Goal: Navigation & Orientation: Find specific page/section

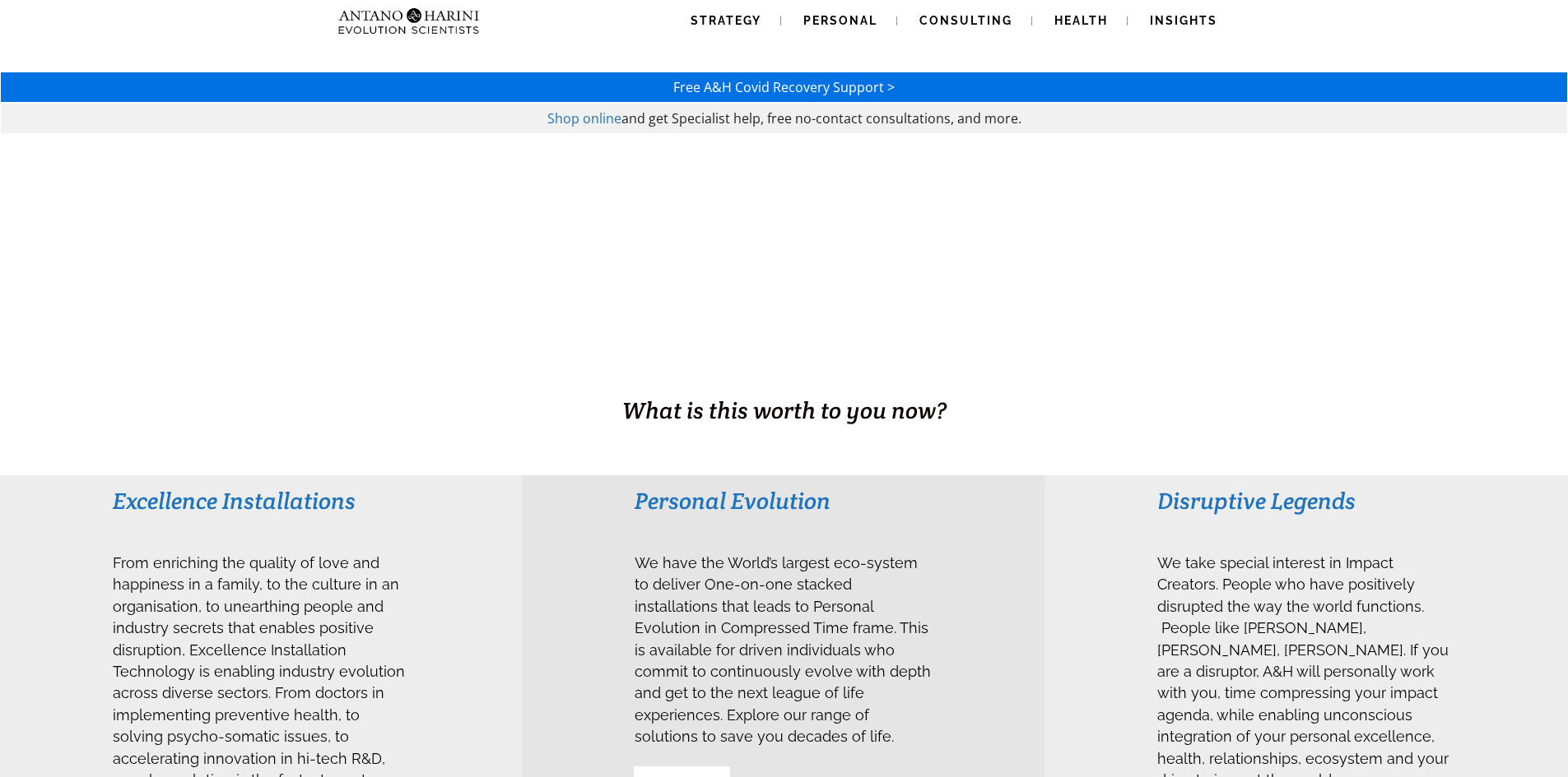
click at [605, 115] on span "Shop online" at bounding box center [584, 118] width 74 height 18
click at [736, 26] on span "Strategy" at bounding box center [726, 20] width 71 height 13
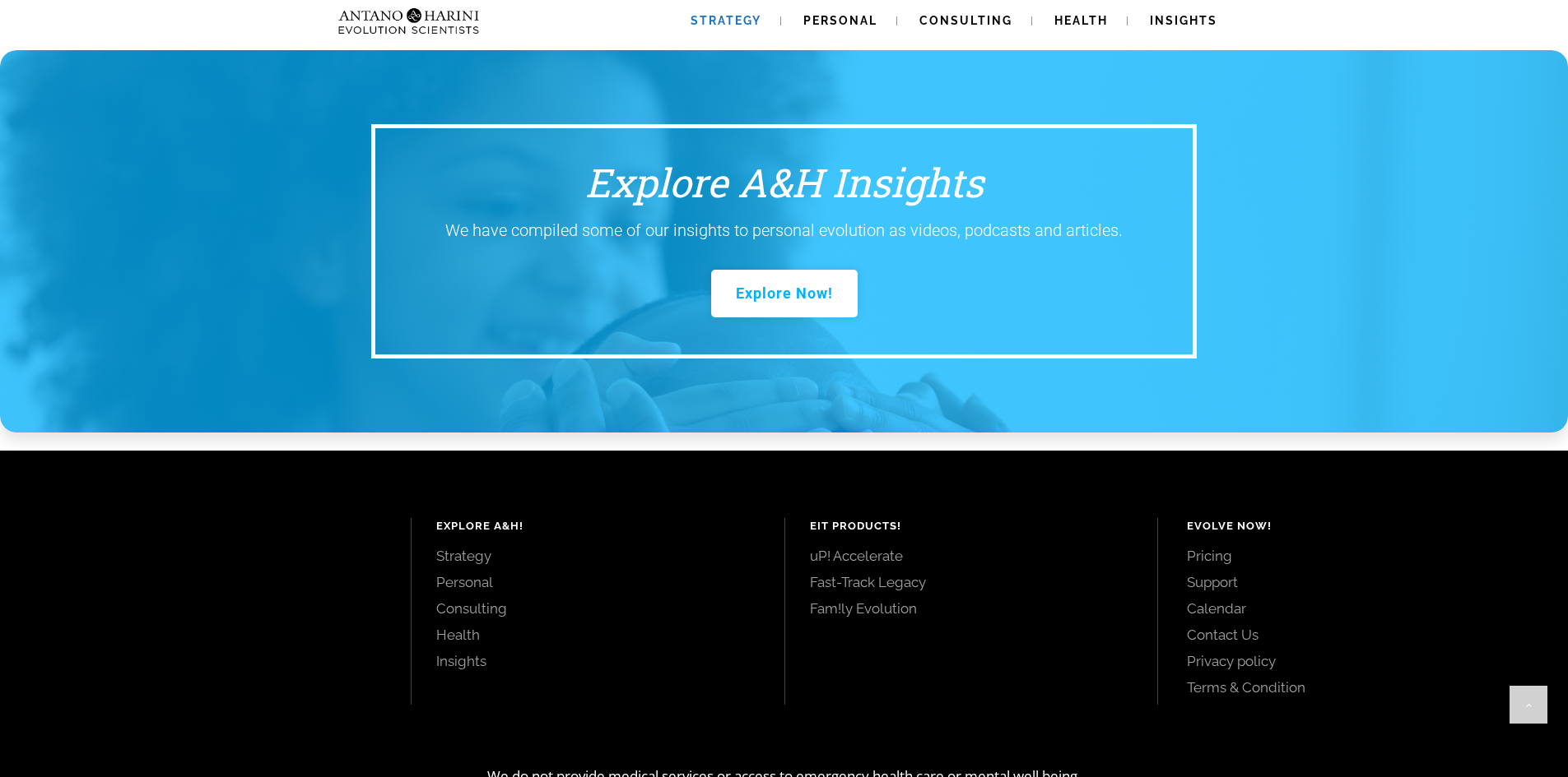
click at [1204, 626] on link "Contact Us" at bounding box center [1358, 635] width 344 height 18
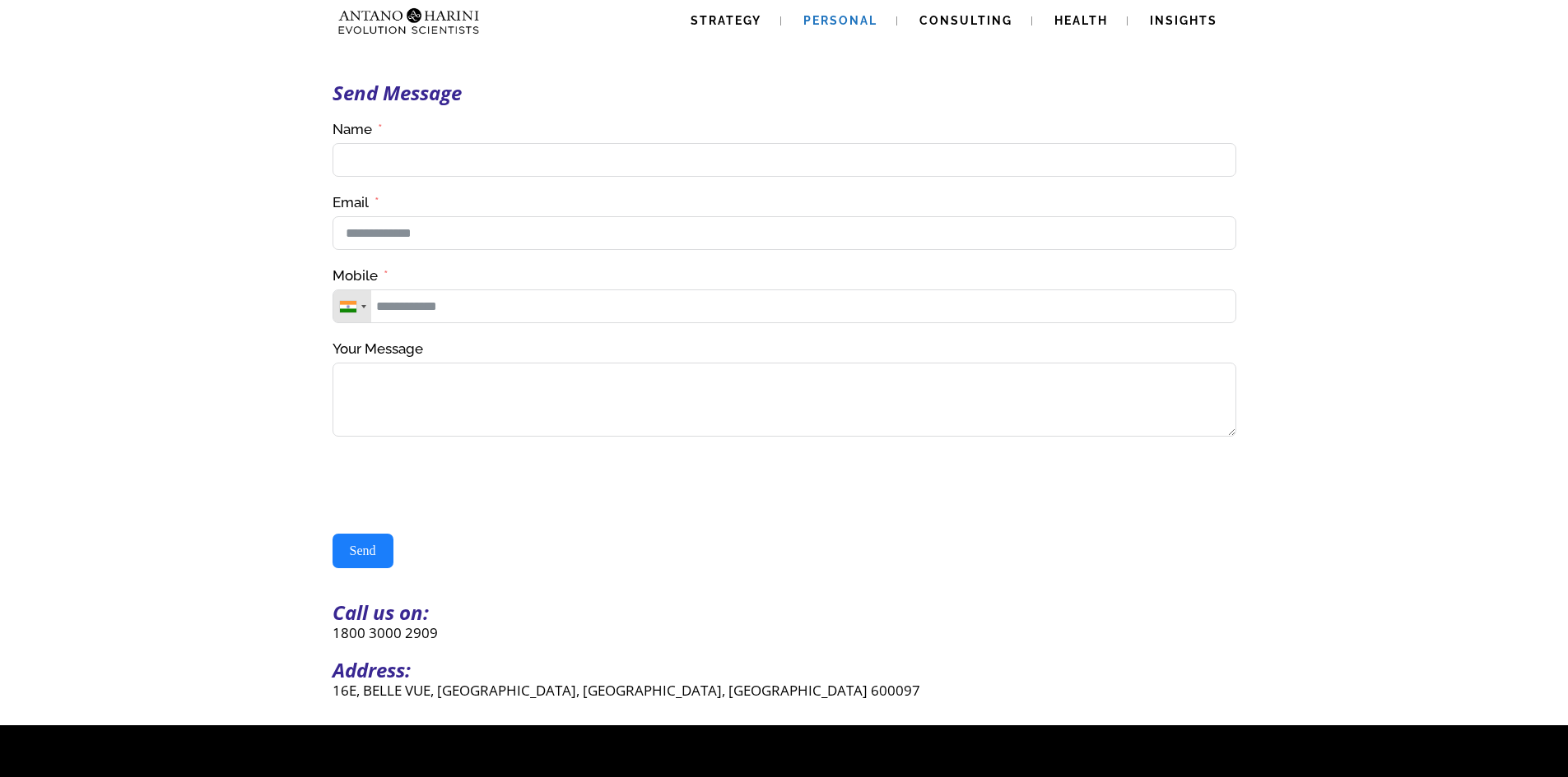
click at [847, 24] on span "Personal" at bounding box center [840, 20] width 74 height 13
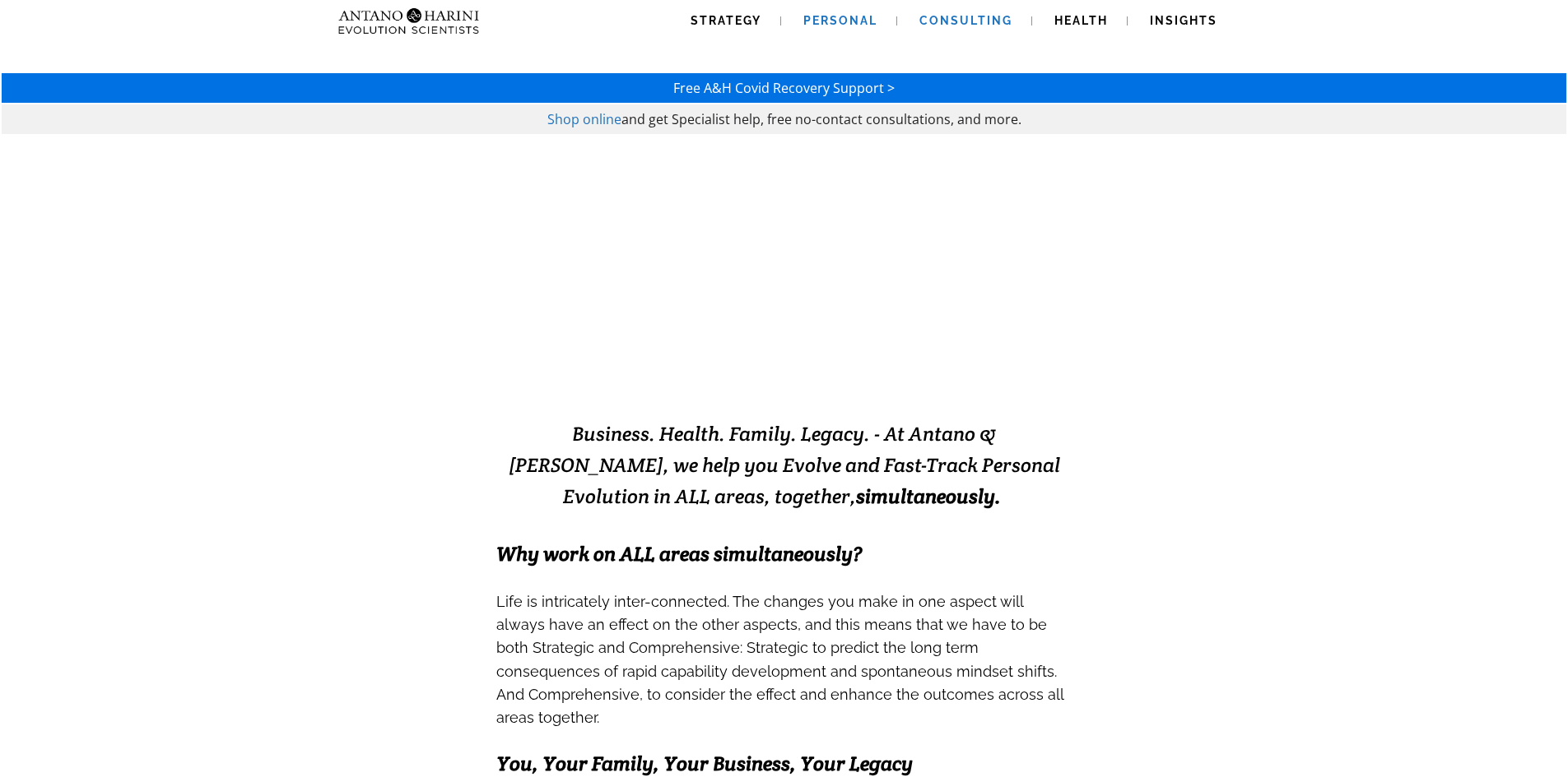
click at [995, 15] on span "Consulting" at bounding box center [966, 20] width 93 height 13
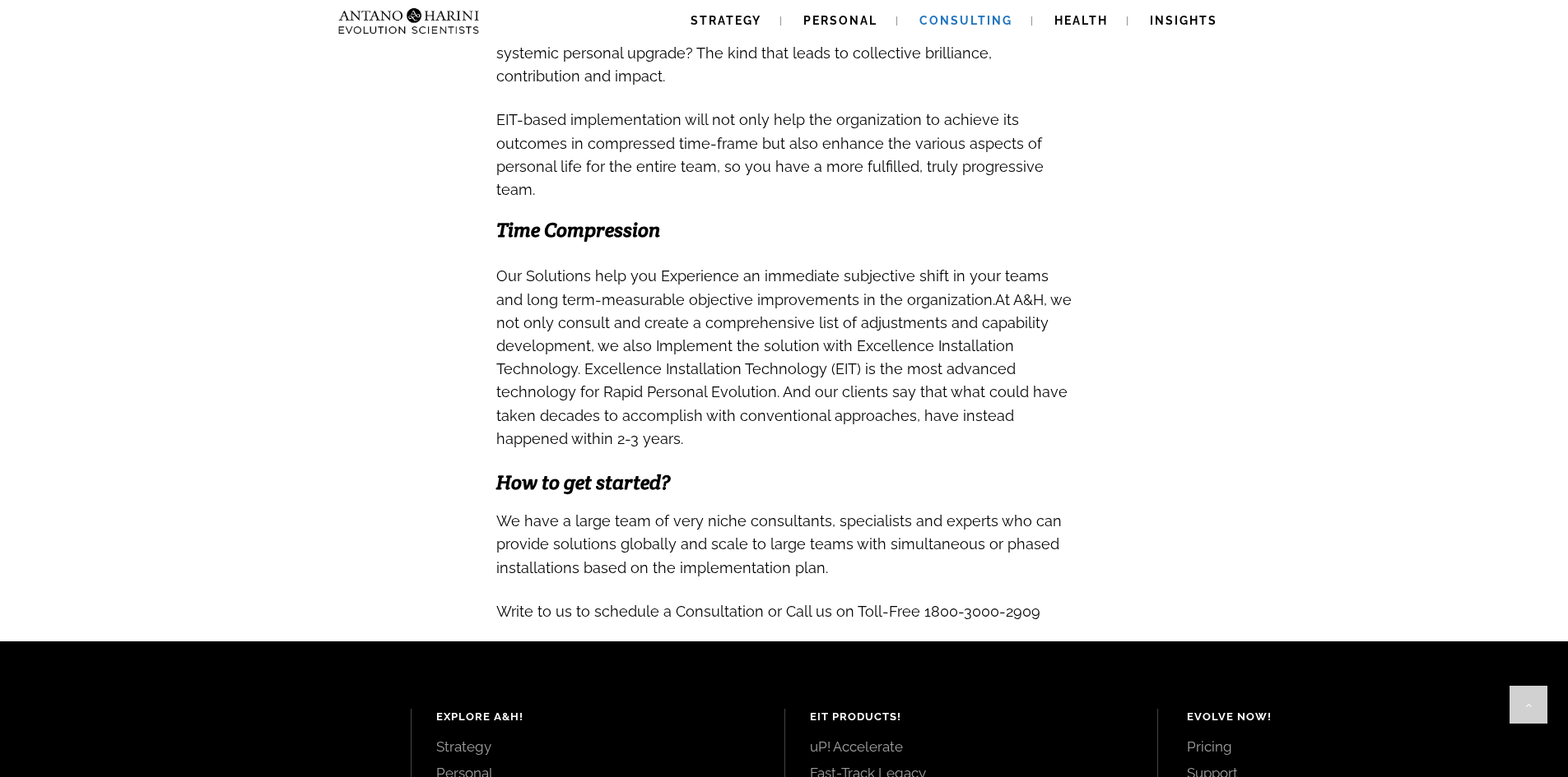
scroll to position [1680, 0]
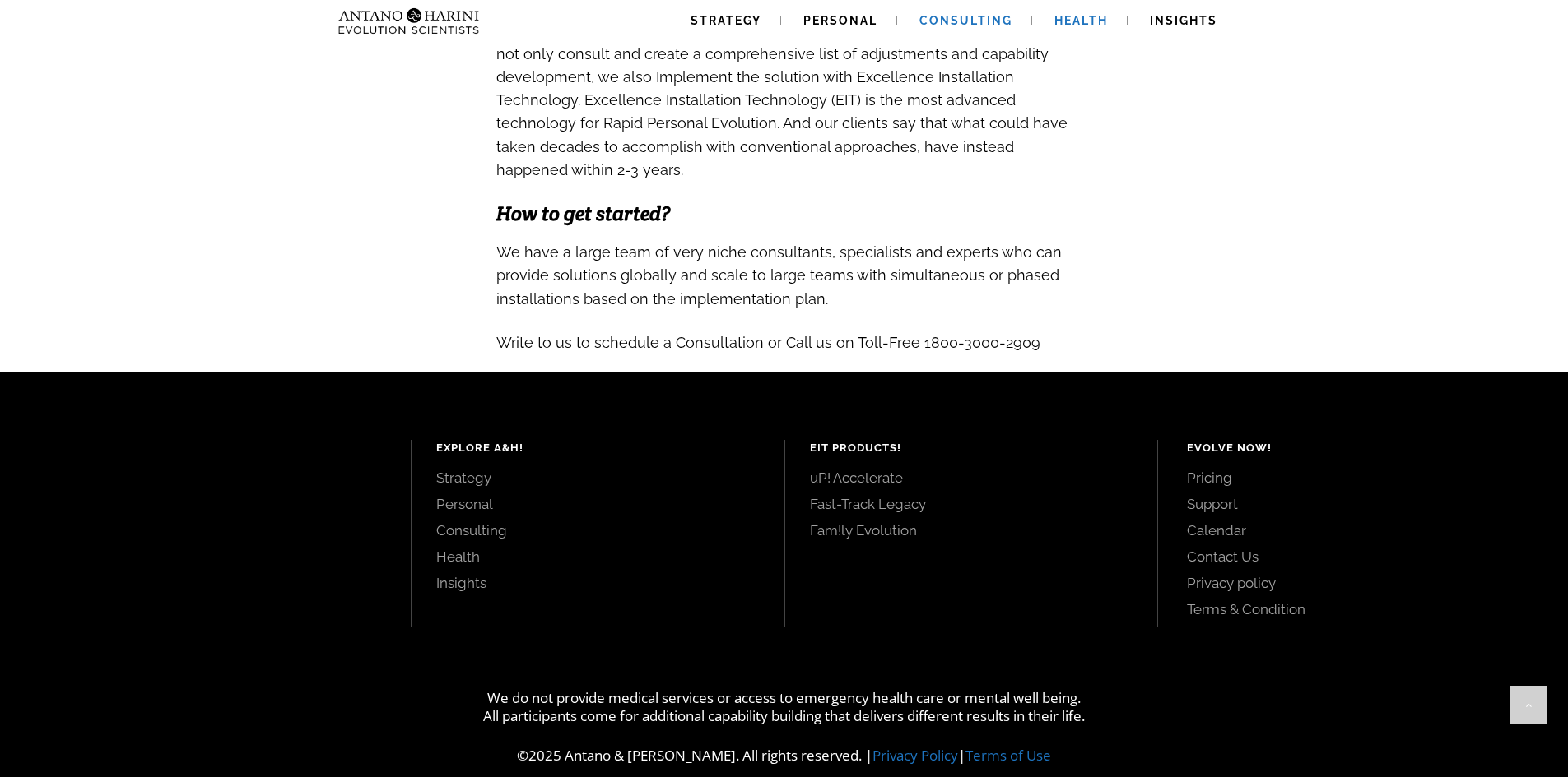
click at [1070, 19] on span "Health" at bounding box center [1081, 20] width 53 height 13
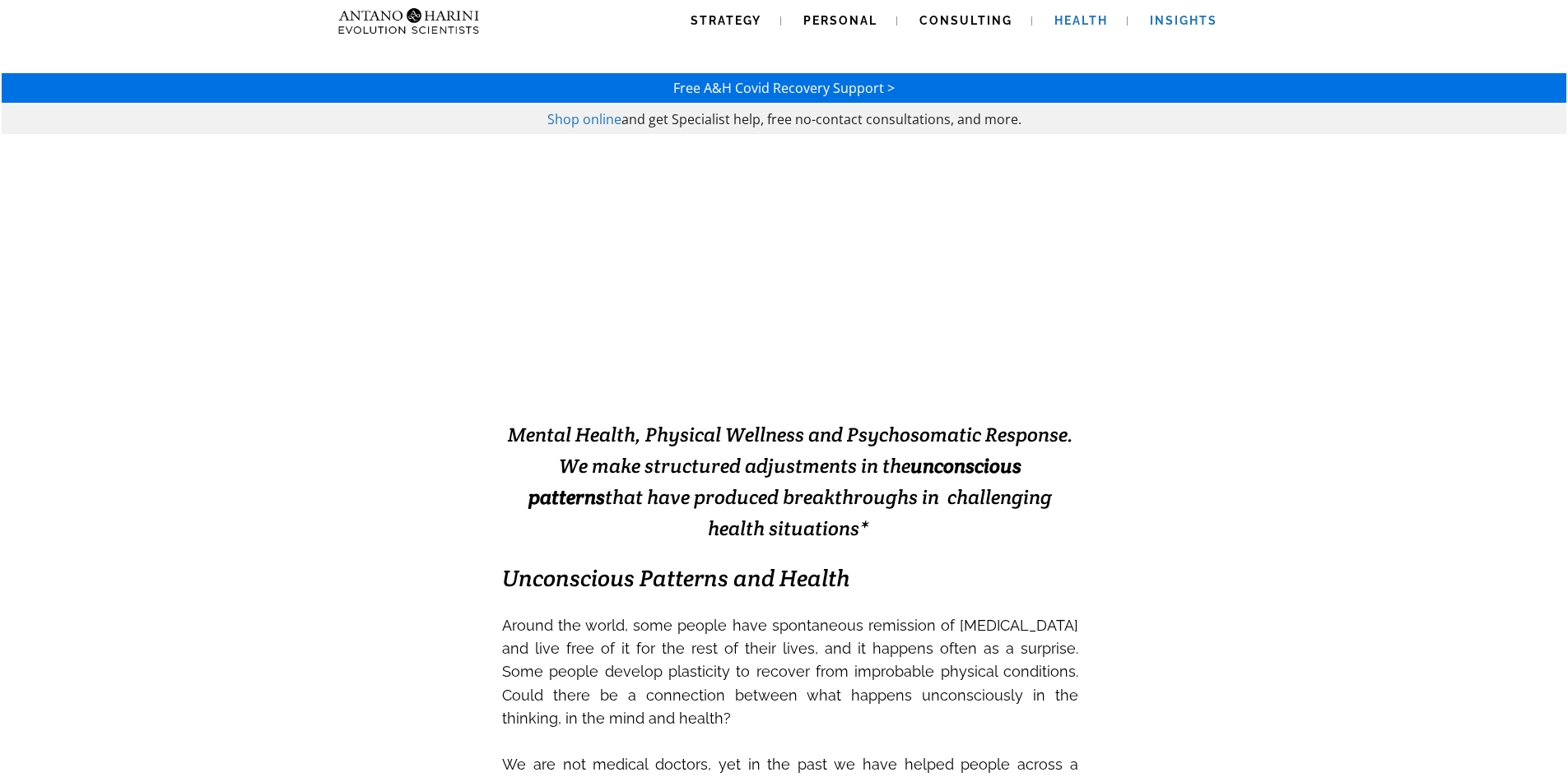
click at [1178, 24] on span "Insights" at bounding box center [1183, 20] width 68 height 13
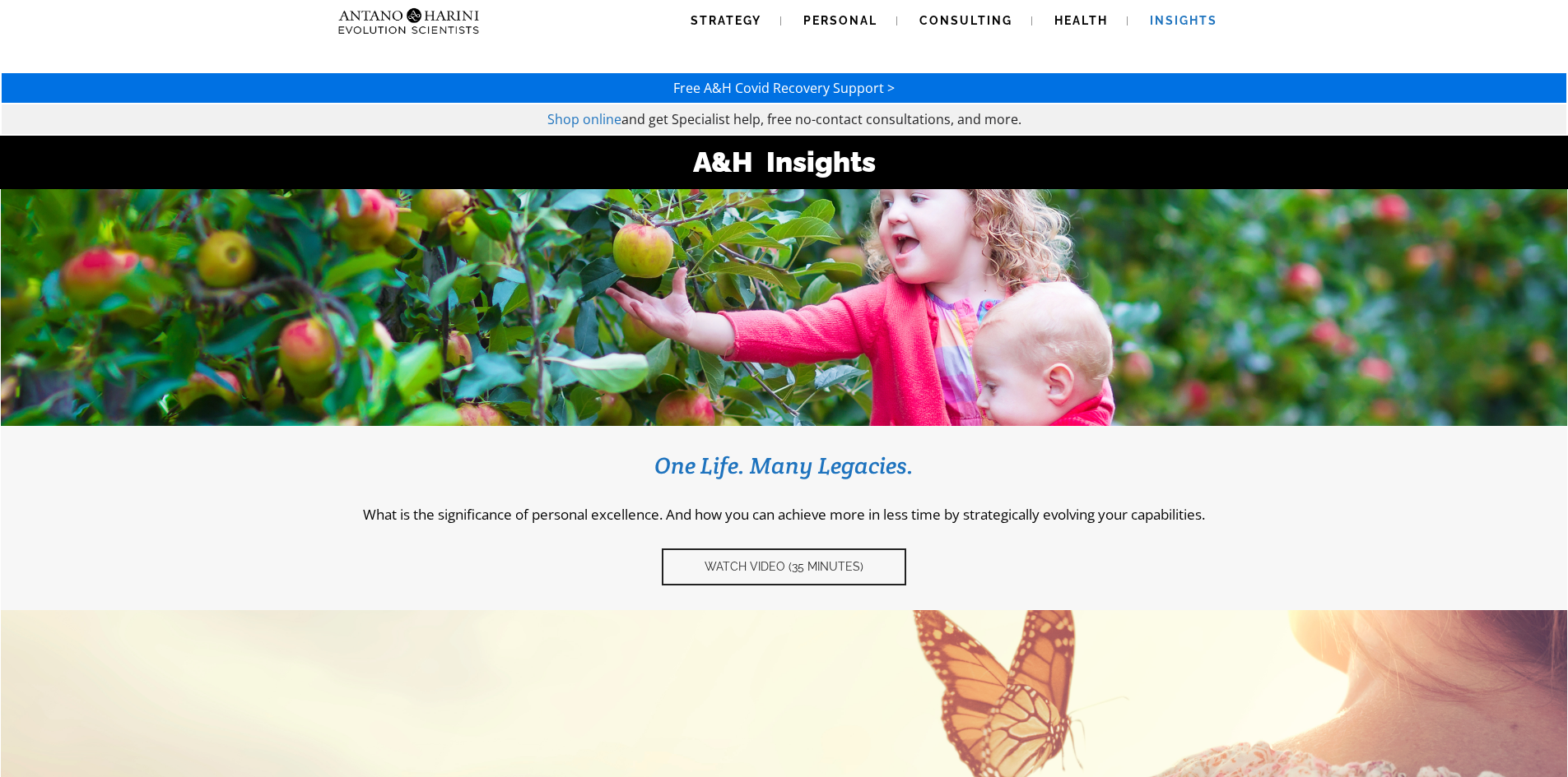
click at [817, 93] on span "Free A&H Covid Recovery Support >" at bounding box center [784, 88] width 221 height 18
